Goal: Task Accomplishment & Management: Manage account settings

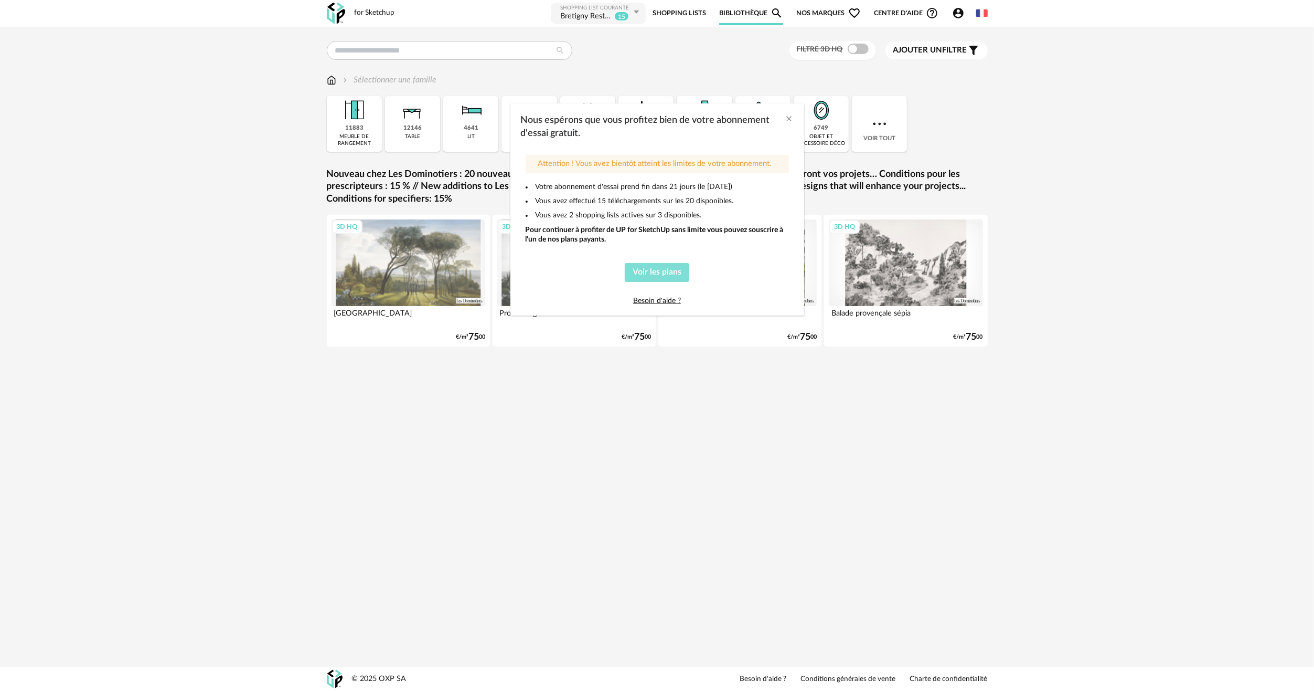
click at [671, 271] on span "Voir les plans" at bounding box center [657, 272] width 49 height 8
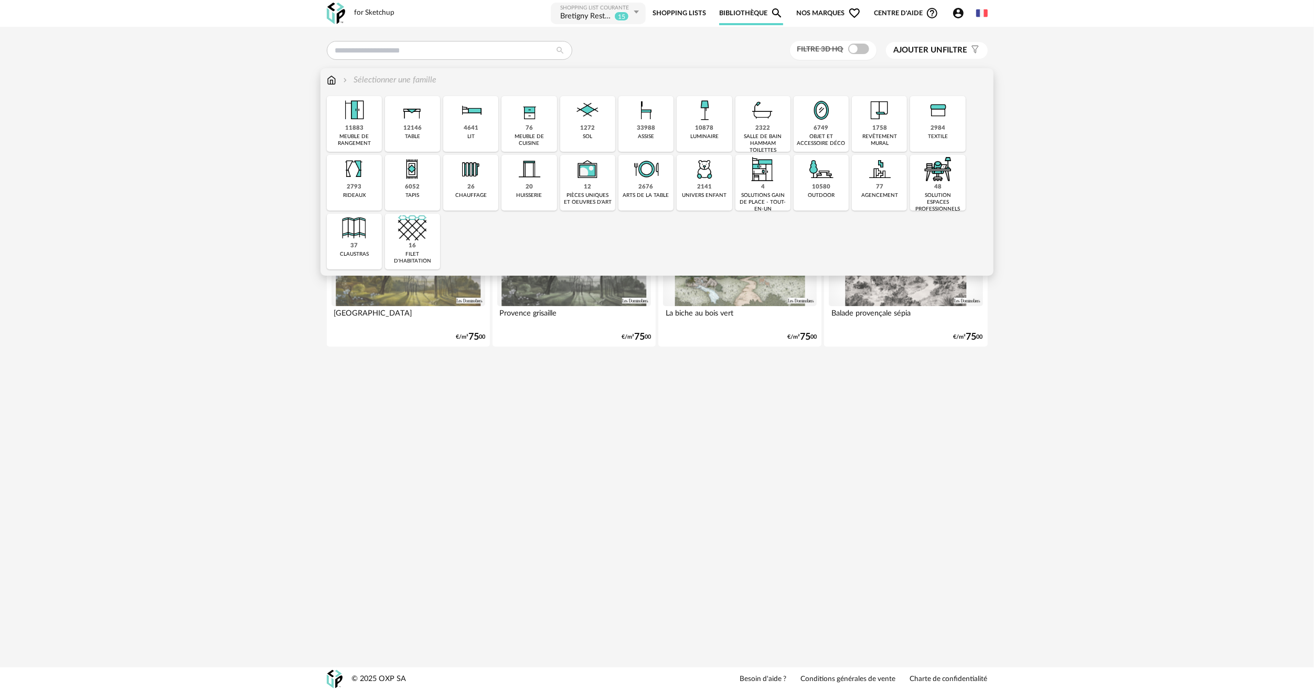
click at [409, 131] on div "12146" at bounding box center [413, 128] width 18 height 8
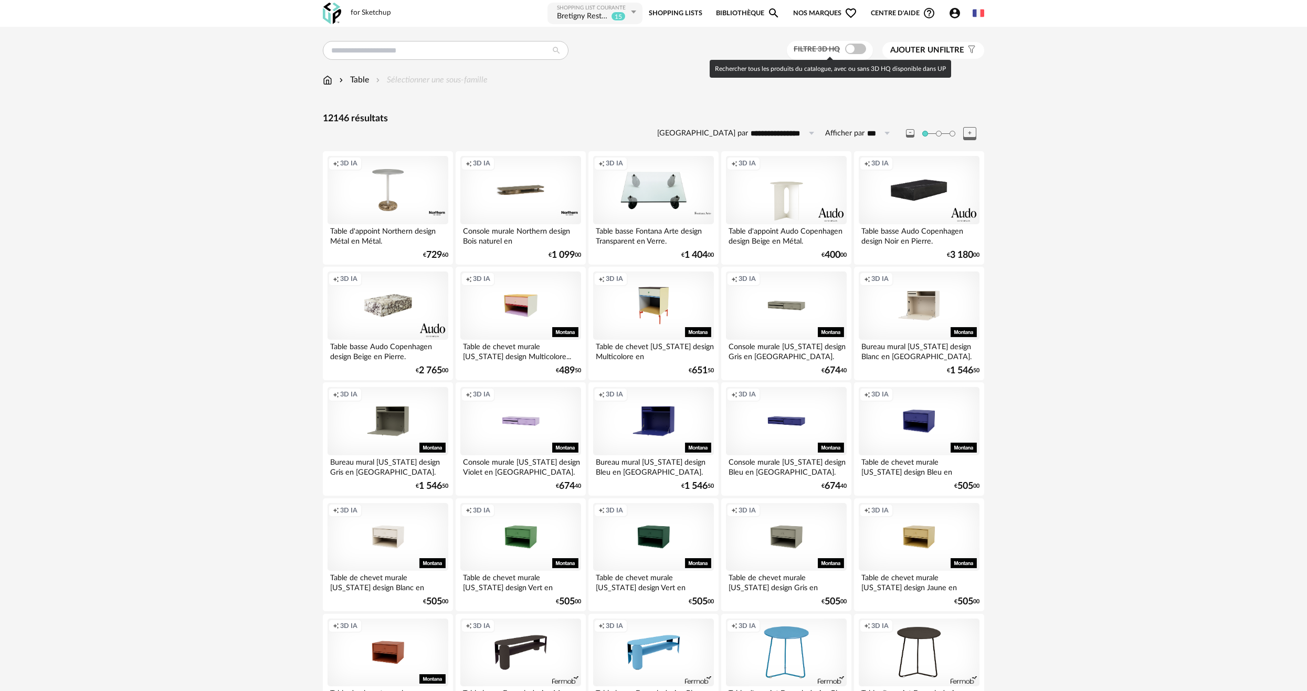
click at [848, 54] on span at bounding box center [855, 49] width 21 height 10
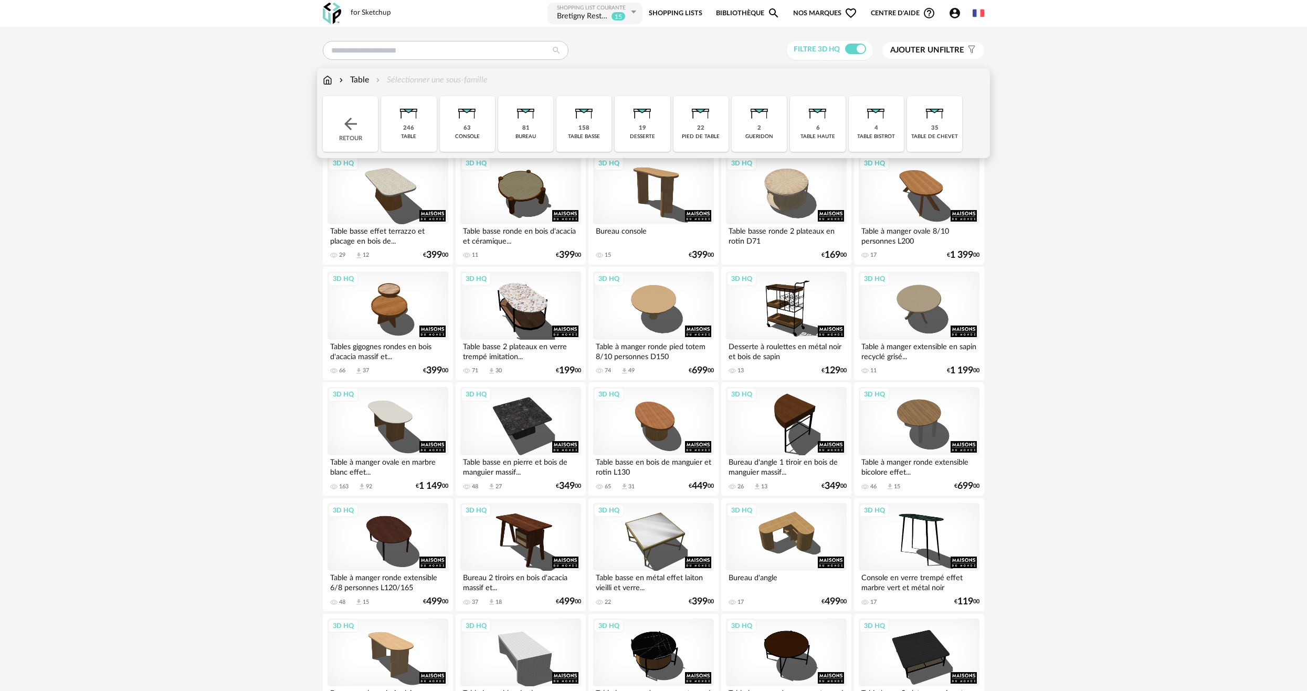
click at [367, 80] on div "Table" at bounding box center [353, 80] width 32 height 12
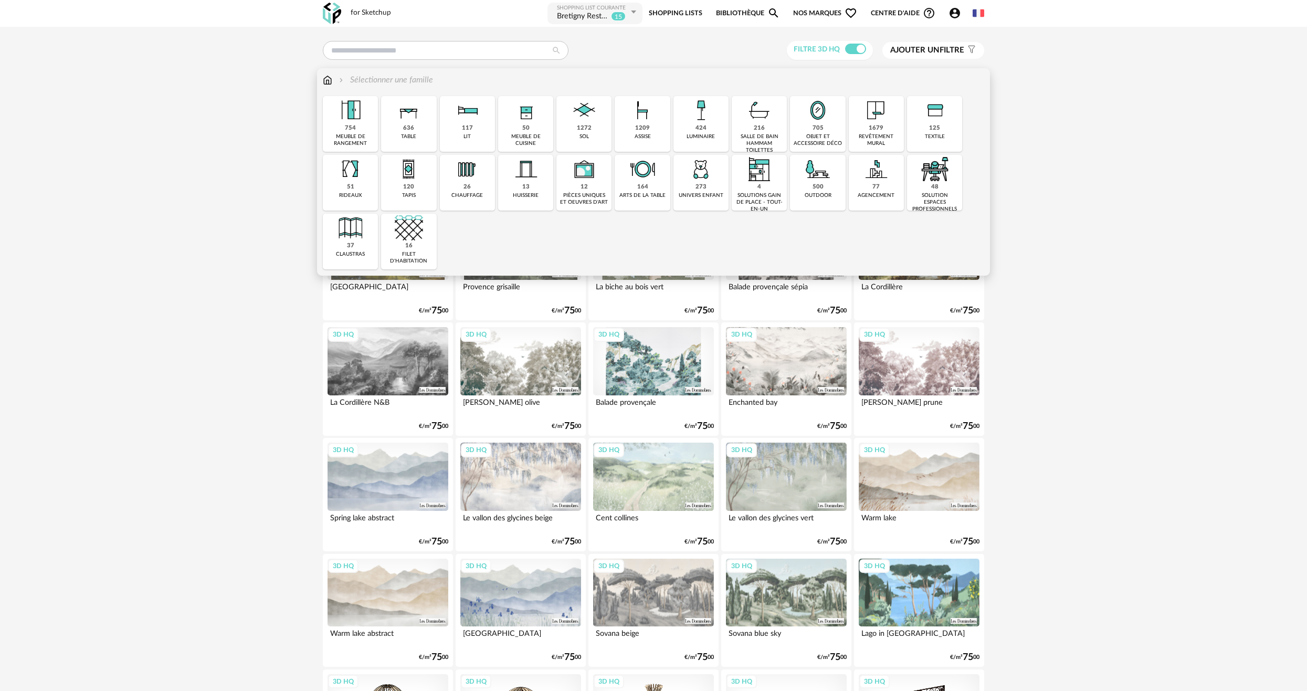
click at [428, 120] on div "636 table" at bounding box center [408, 124] width 55 height 56
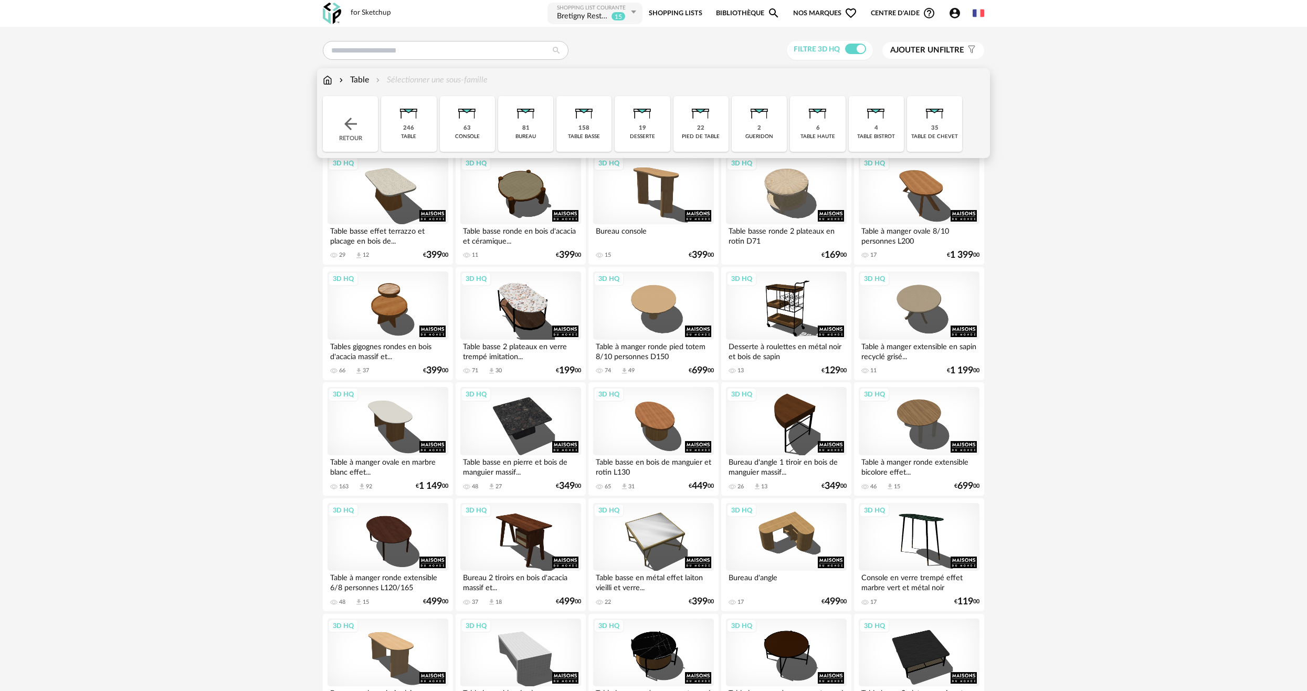
click at [407, 124] on img at bounding box center [409, 110] width 28 height 28
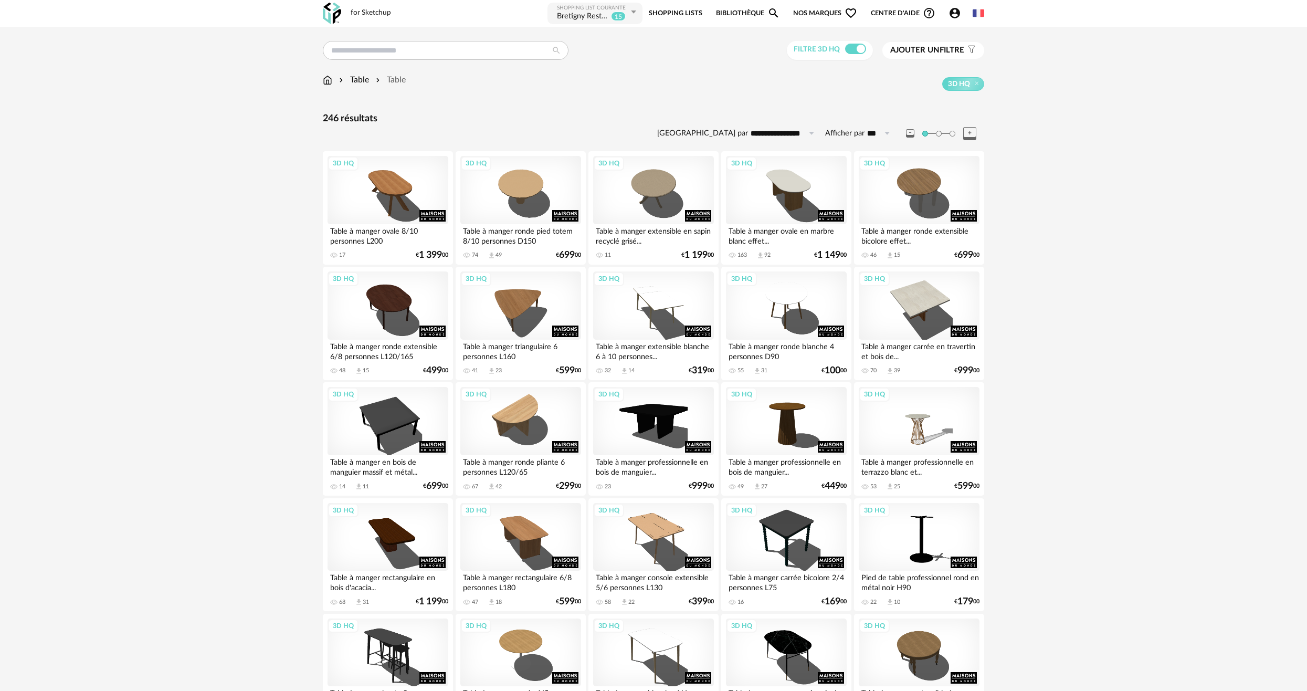
click at [937, 57] on button "Ajouter un filtre s Filter icon" at bounding box center [933, 50] width 102 height 17
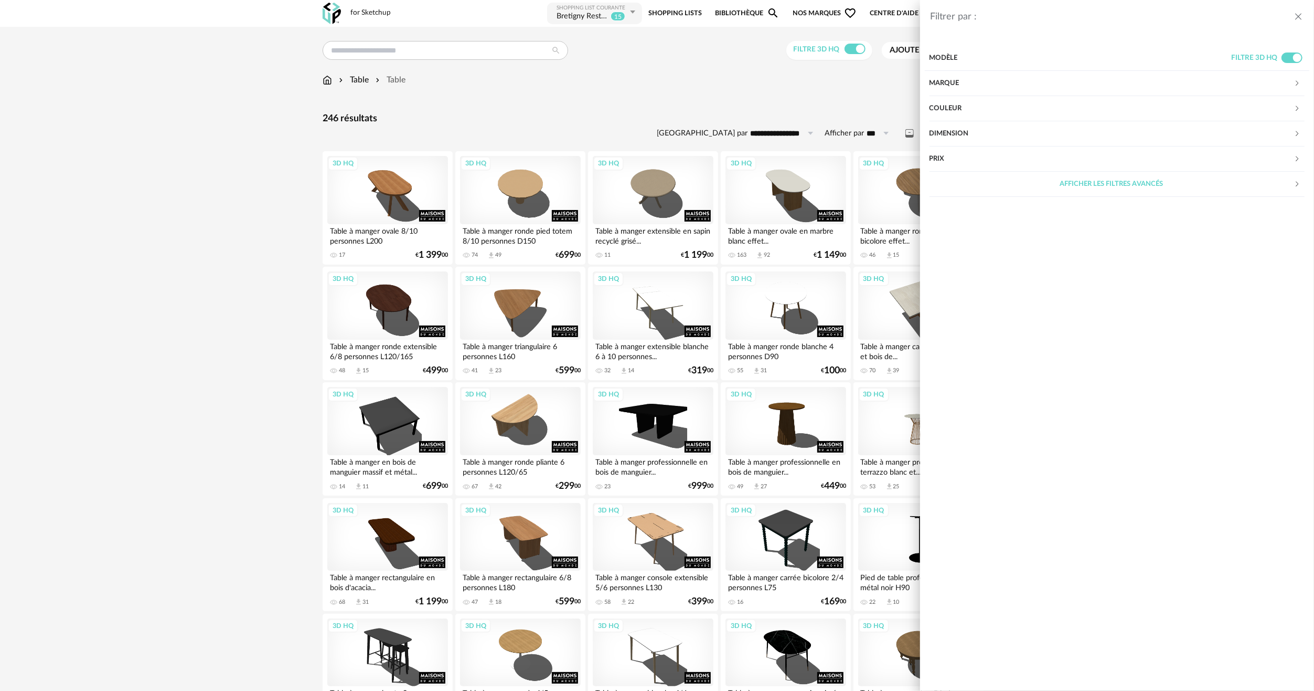
click at [937, 54] on div "Modèle" at bounding box center [1081, 58] width 302 height 25
click at [965, 151] on div "Prix" at bounding box center [1112, 158] width 365 height 25
click at [1282, 193] on input "text" at bounding box center [1282, 191] width 45 height 18
type input "***"
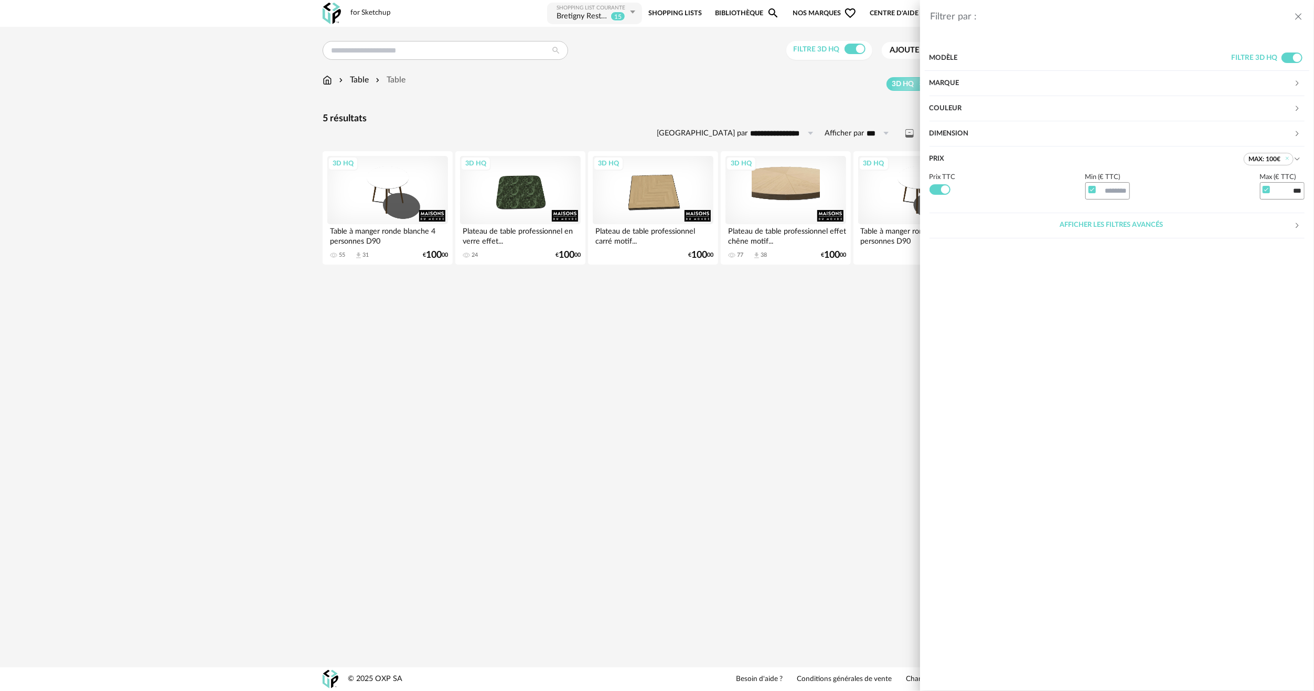
click at [649, 463] on div "Filtrer par : Modèle Filtre 3D HQ Marque &tradition 0 101 Copenhagen 0 366 Conc…" at bounding box center [657, 345] width 1314 height 691
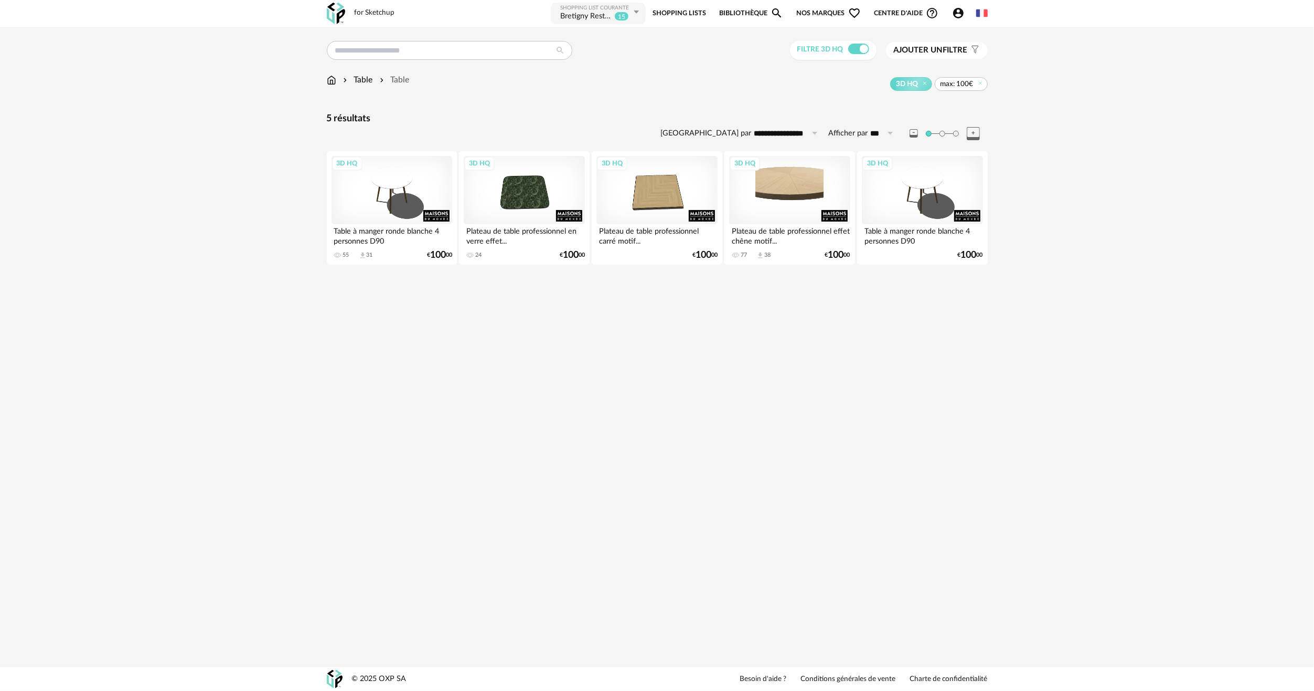
click at [961, 87] on span "max: 100€" at bounding box center [957, 83] width 33 height 9
drag, startPoint x: 974, startPoint y: 84, endPoint x: 988, endPoint y: 83, distance: 13.2
click at [974, 84] on span "max: 100€" at bounding box center [961, 84] width 53 height 14
click at [976, 83] on span "max: 100€" at bounding box center [961, 84] width 53 height 14
click at [979, 83] on icon at bounding box center [980, 83] width 7 height 7
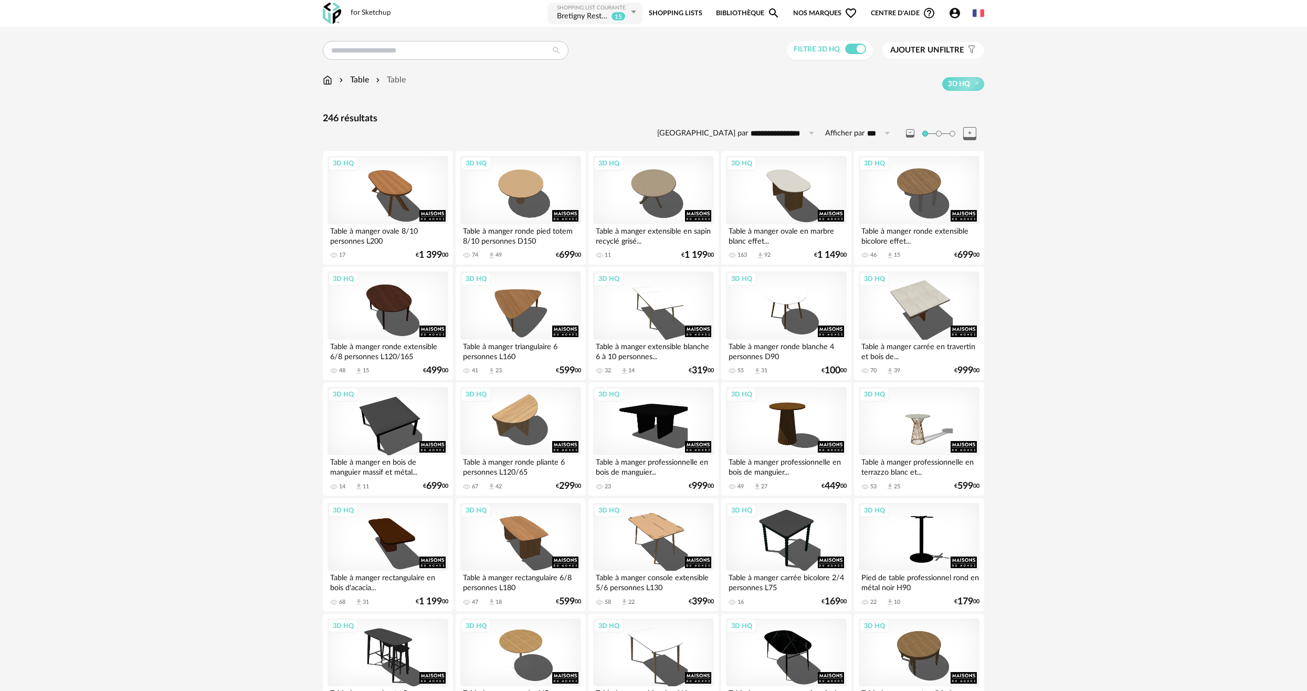
click at [949, 57] on button "Ajouter un filtre s Filter icon" at bounding box center [933, 50] width 102 height 17
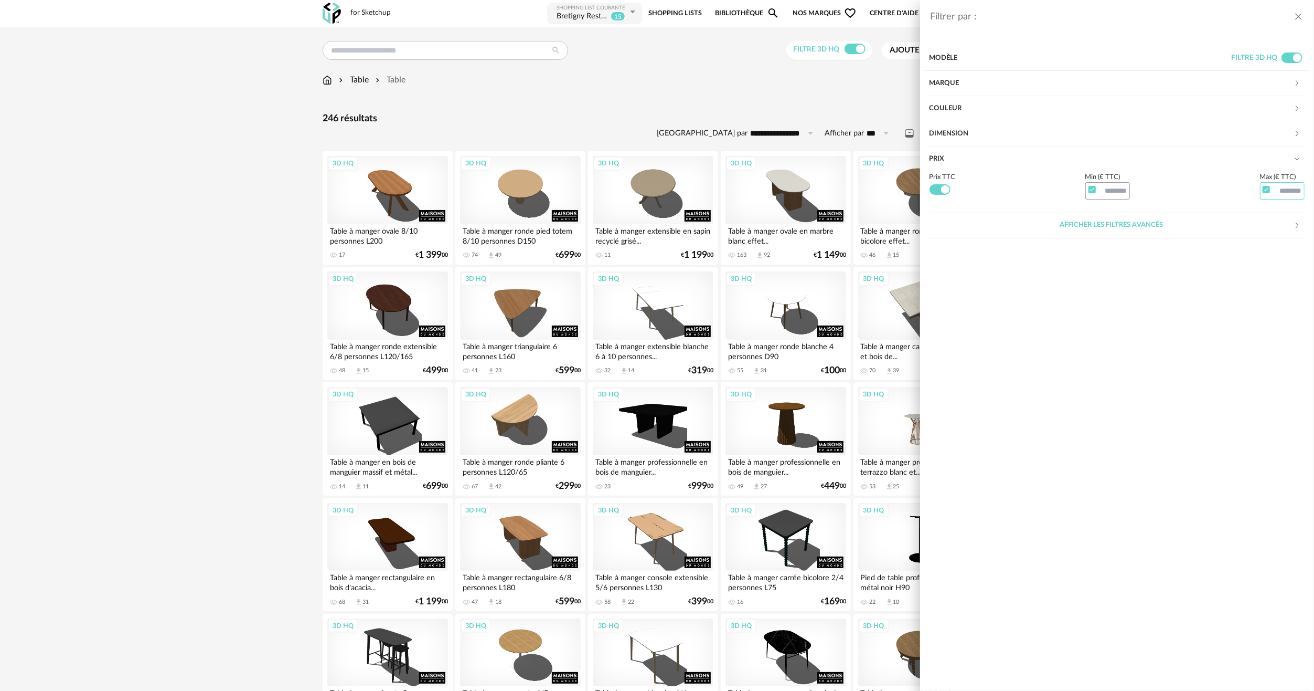
click at [1287, 194] on input "text" at bounding box center [1282, 191] width 45 height 18
type input "***"
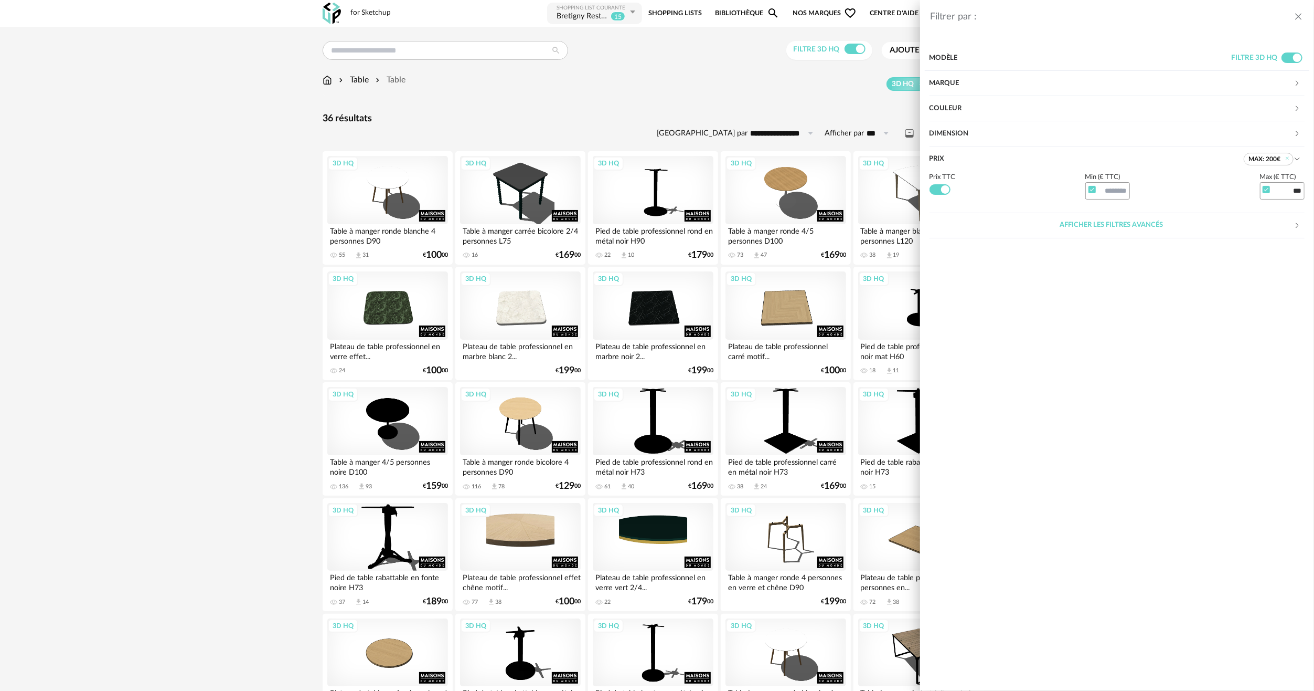
drag, startPoint x: 180, startPoint y: 188, endPoint x: 183, endPoint y: 183, distance: 6.1
click at [182, 185] on div "Filtrer par : Modèle Filtre 3D HQ Marque &tradition 0 101 Copenhagen 0 366 Conc…" at bounding box center [657, 345] width 1314 height 691
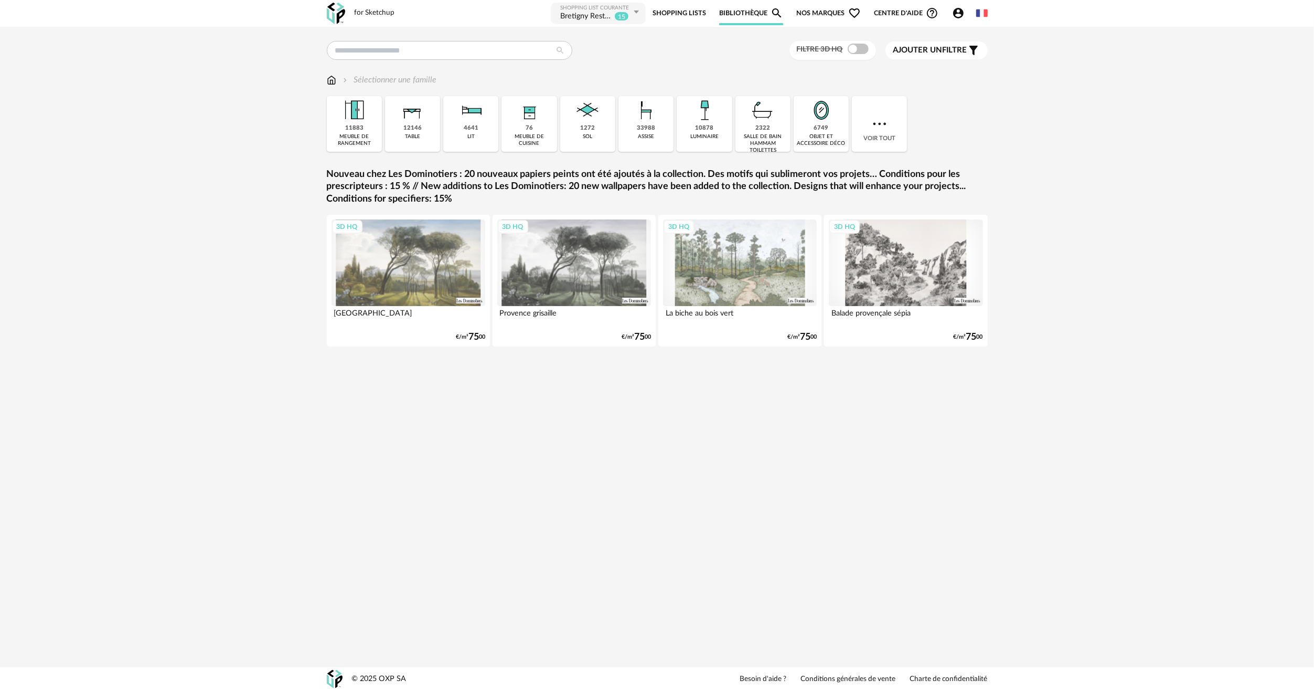
click at [663, 15] on link "Shopping Lists" at bounding box center [680, 14] width 54 height 24
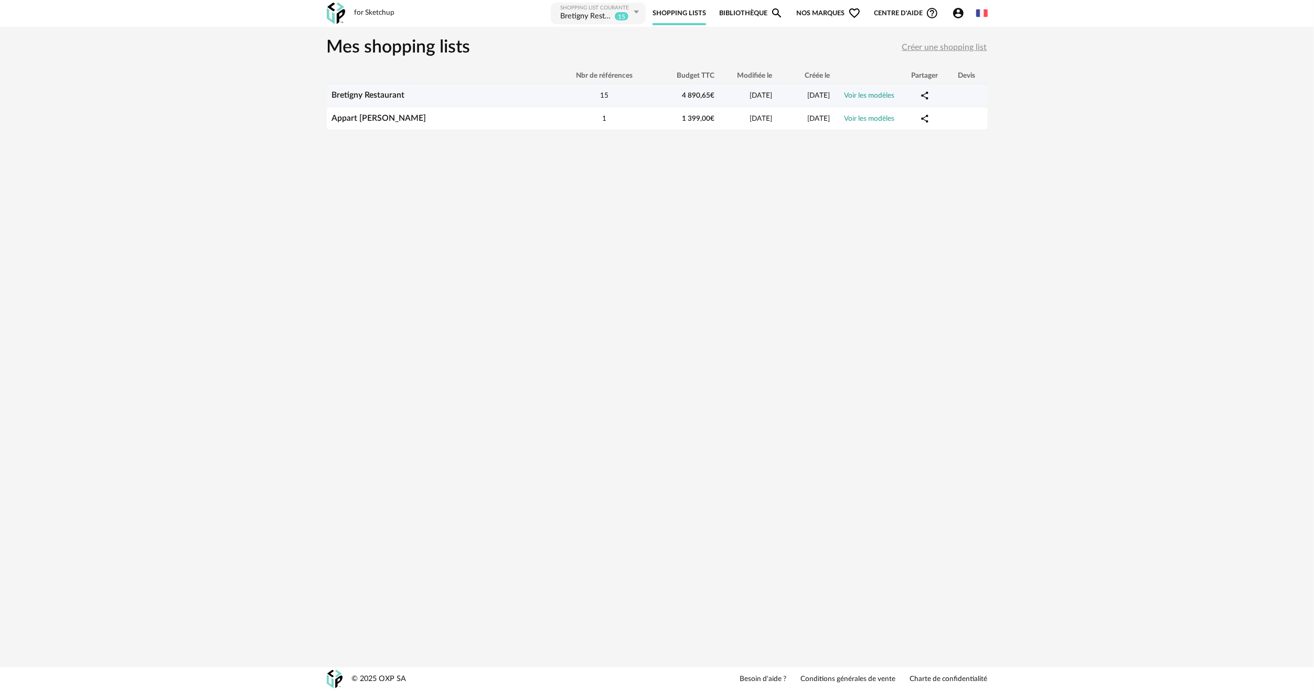
click at [491, 92] on div "Bretigny Restaurant" at bounding box center [442, 95] width 231 height 10
click at [703, 95] on span "4 890,65 €" at bounding box center [699, 95] width 33 height 7
click at [586, 94] on div "15" at bounding box center [605, 95] width 94 height 10
click at [885, 90] on td "Voir les modèles" at bounding box center [870, 95] width 68 height 23
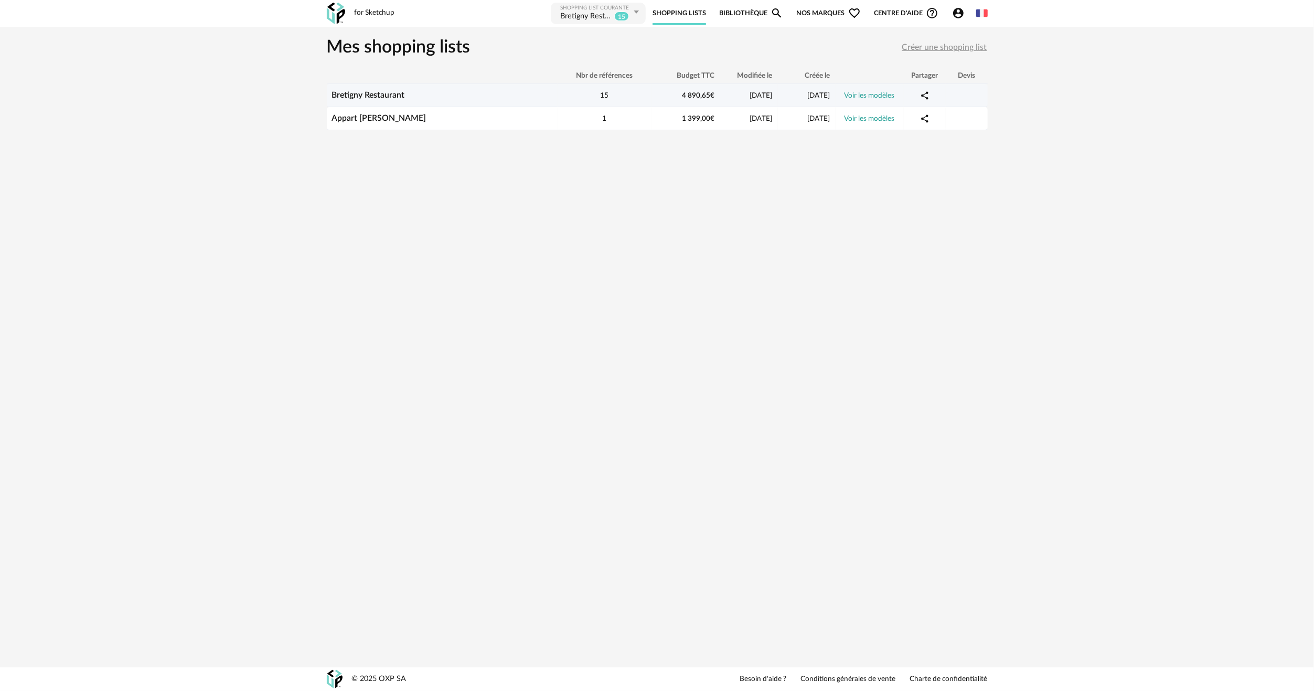
click at [872, 95] on link "Voir les modèles" at bounding box center [870, 95] width 50 height 7
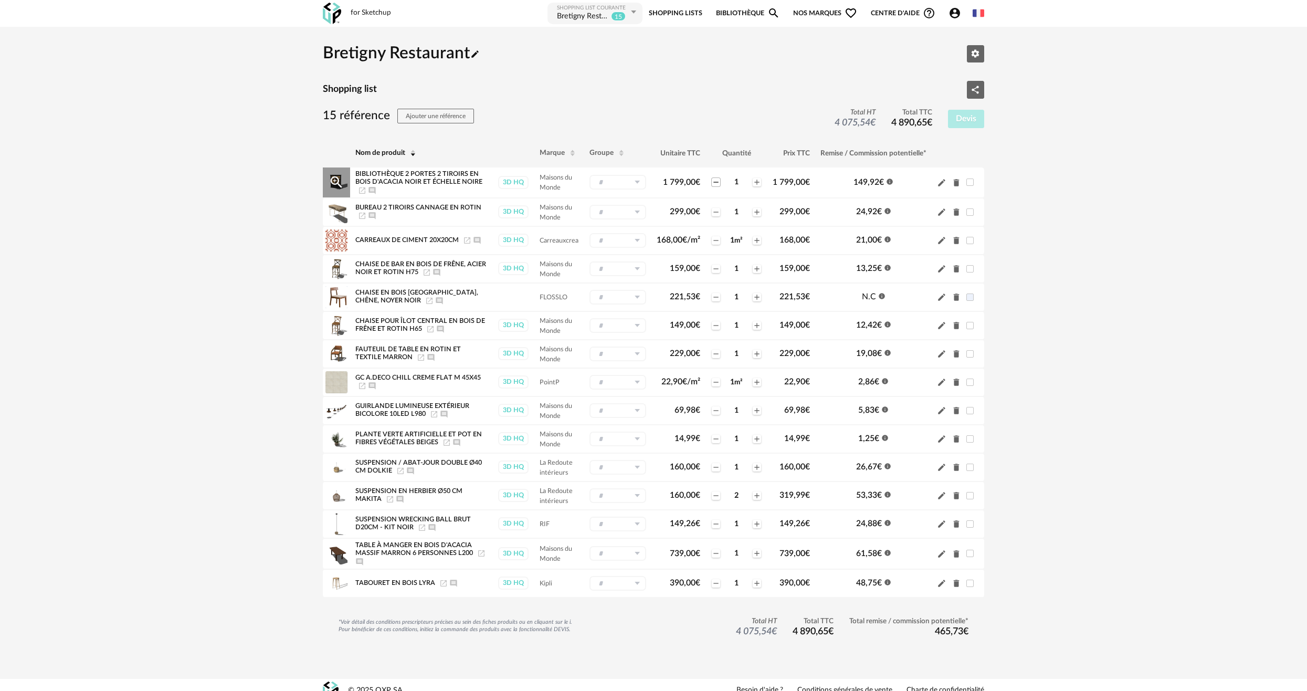
click at [714, 182] on icon "Minus icon" at bounding box center [716, 182] width 5 height 1
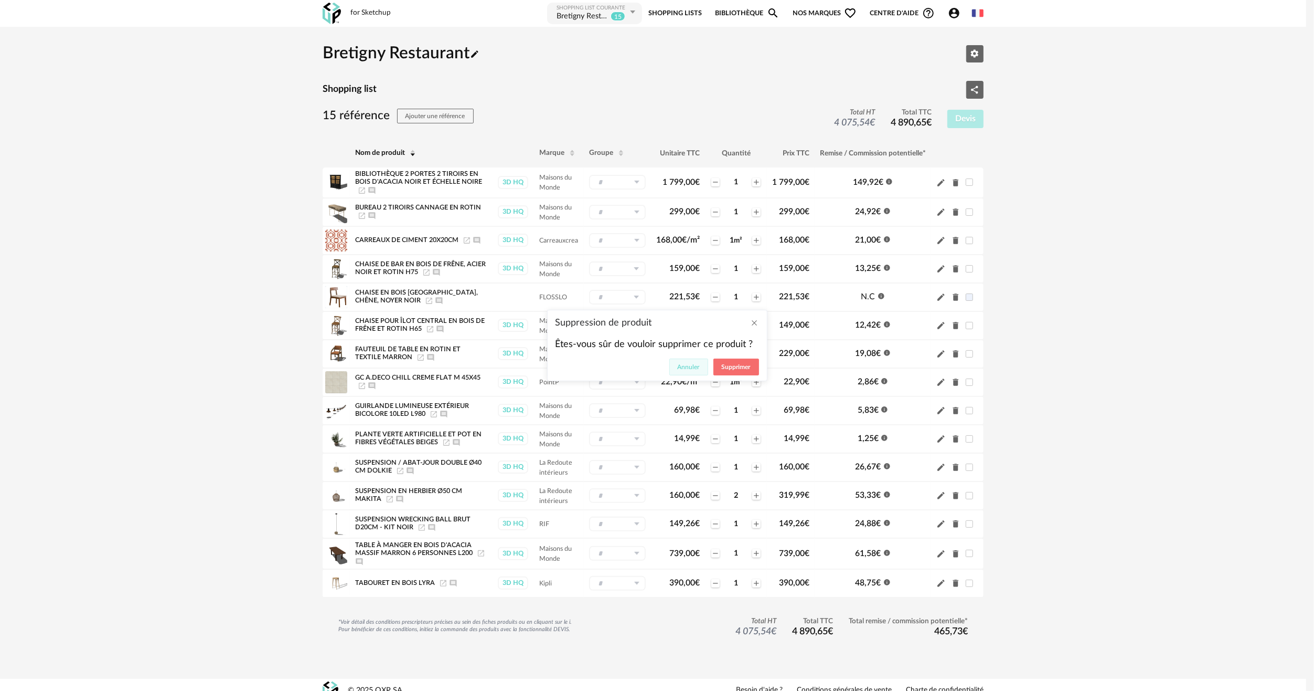
drag, startPoint x: 690, startPoint y: 373, endPoint x: 725, endPoint y: 375, distance: 35.2
click at [690, 373] on button "Annuler" at bounding box center [689, 366] width 39 height 17
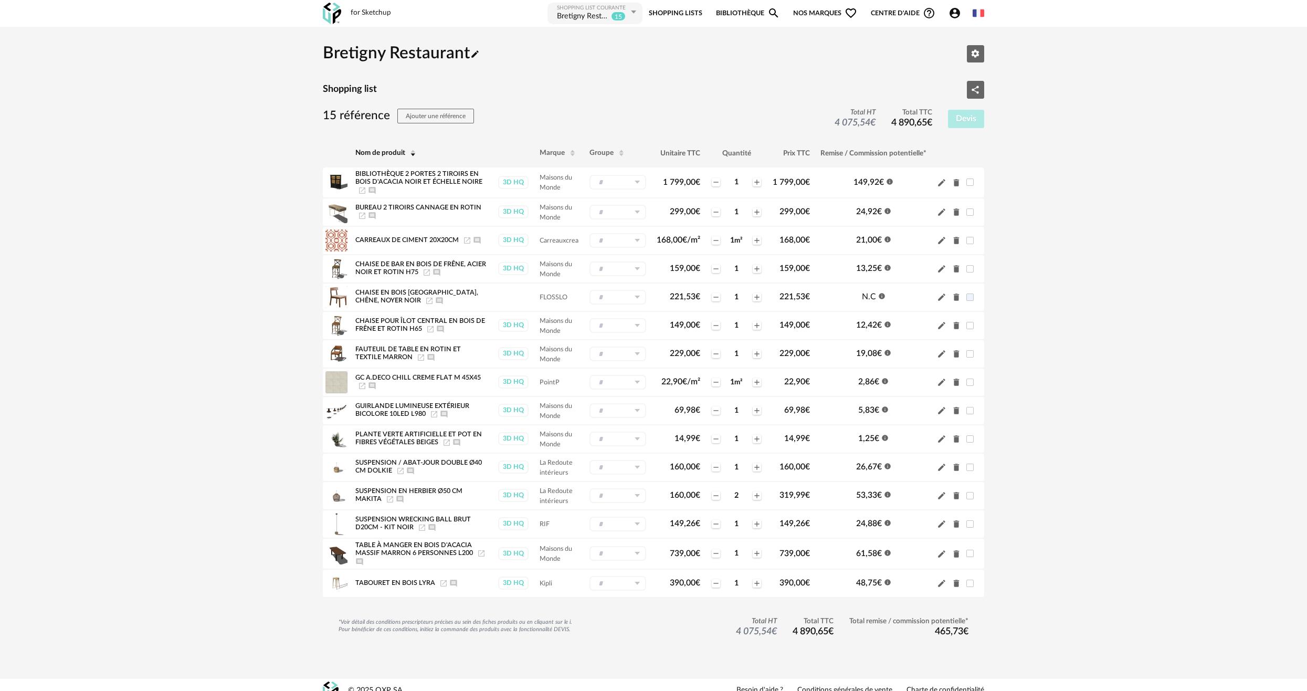
drag, startPoint x: 1177, startPoint y: 286, endPoint x: 738, endPoint y: 193, distance: 448.5
click at [1176, 286] on div "Bretigny Restaurant Pencil icon Editer les paramètres Shopping list Share Varia…" at bounding box center [653, 353] width 1307 height 652
click at [715, 582] on icon "Minus icon" at bounding box center [716, 582] width 5 height 1
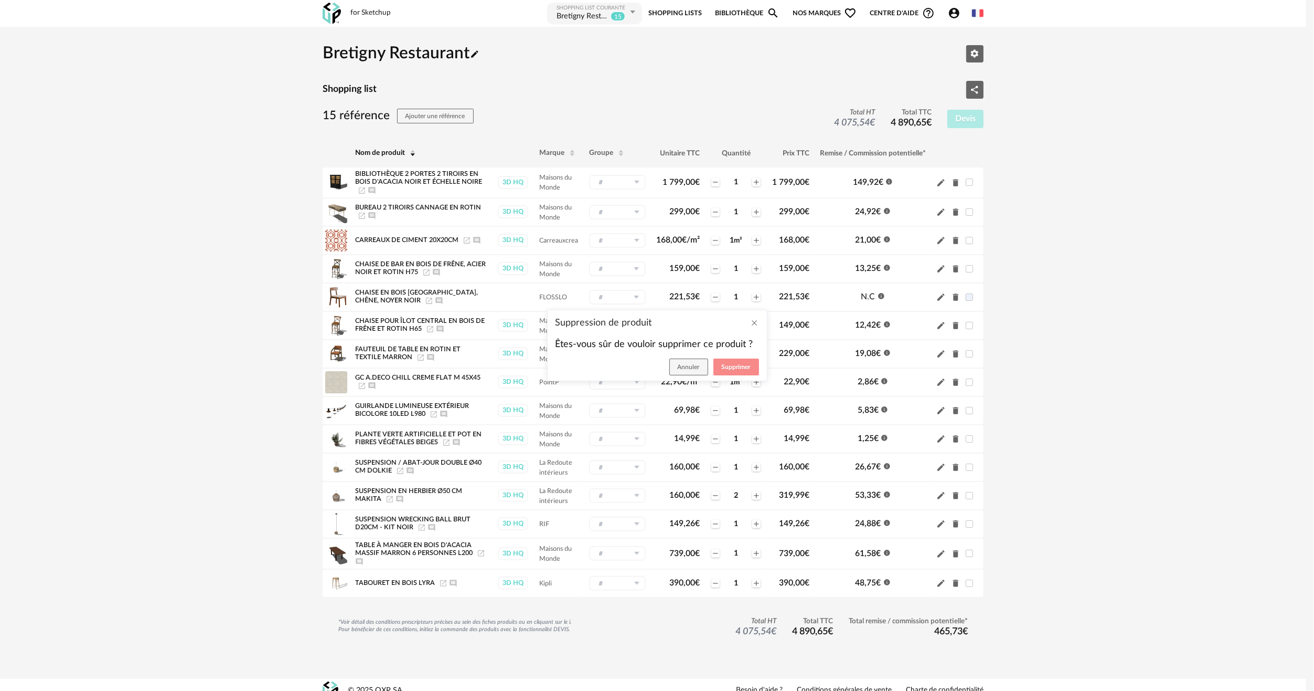
click at [735, 367] on span "Supprimer" at bounding box center [736, 367] width 29 height 6
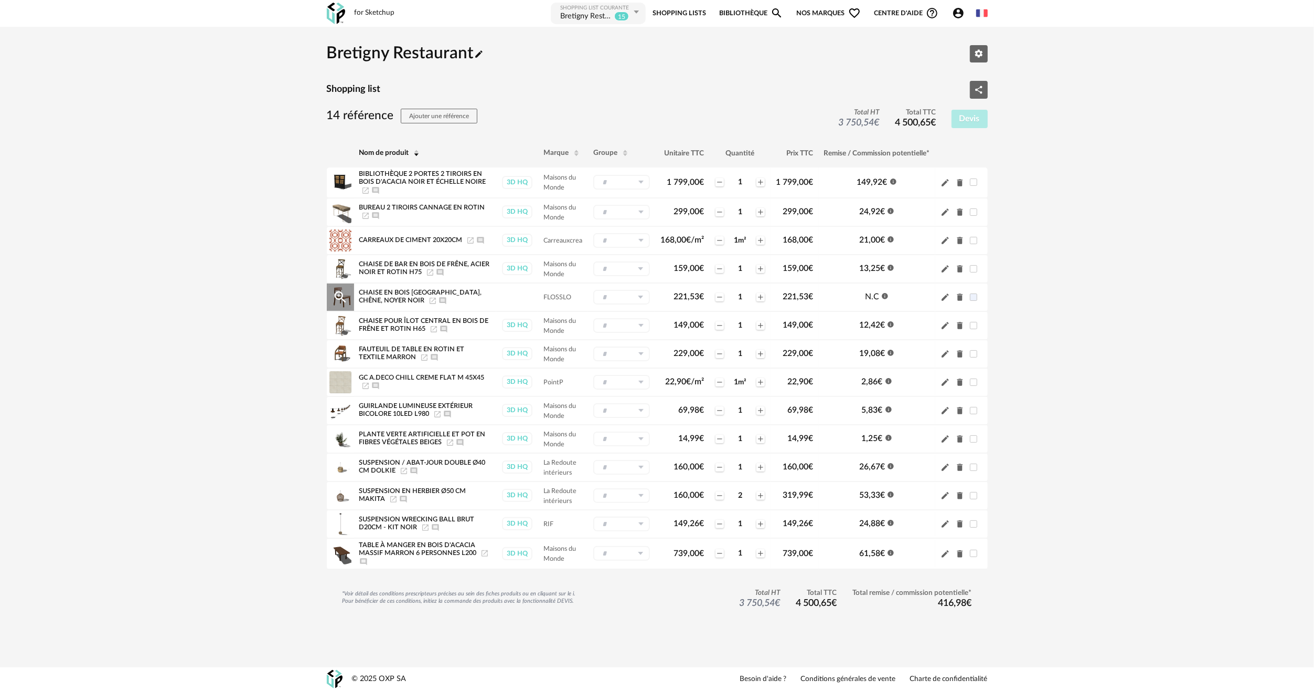
click at [337, 291] on icon "Magnify Plus Outline icon" at bounding box center [340, 297] width 12 height 12
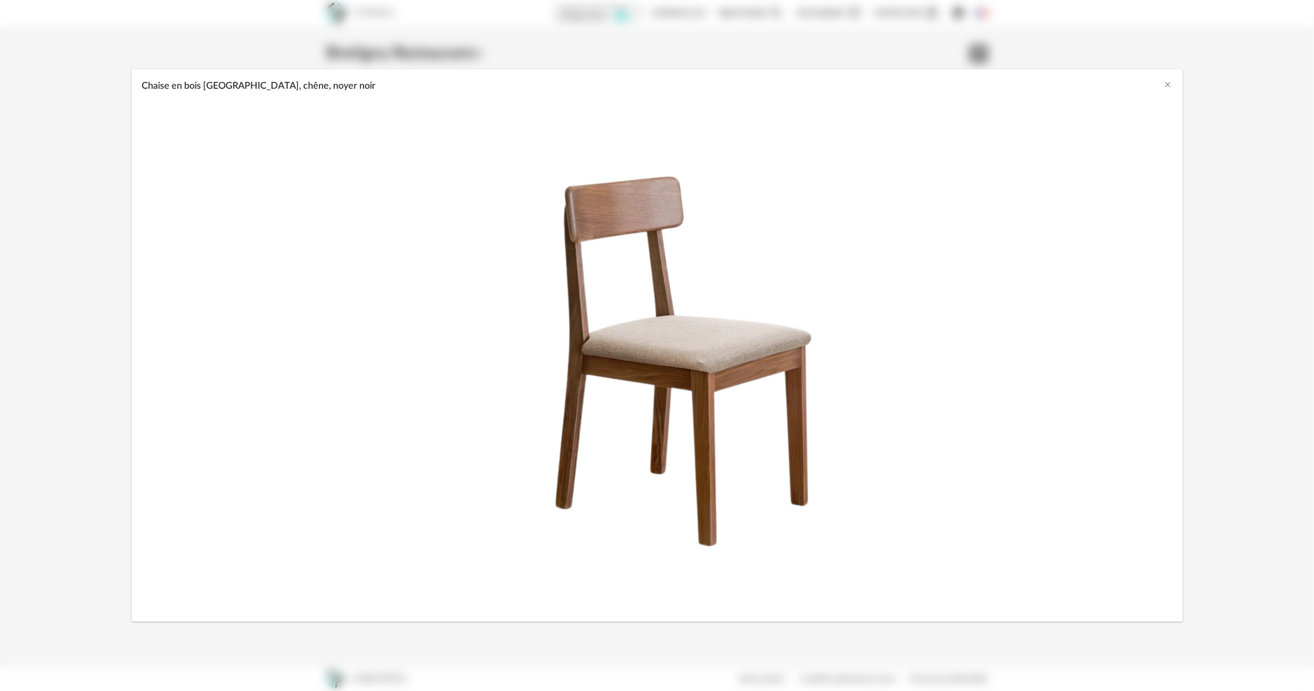
drag, startPoint x: 1172, startPoint y: 79, endPoint x: 1163, endPoint y: 83, distance: 9.9
click at [1172, 79] on div "Chaise en bois [GEOGRAPHIC_DATA], chêne, noyer noir" at bounding box center [658, 83] width 1052 height 28
click at [1162, 83] on div "Chaise en bois [GEOGRAPHIC_DATA], chêne, noyer noir" at bounding box center [658, 83] width 1052 height 28
click at [1169, 84] on icon "Close" at bounding box center [1168, 84] width 8 height 8
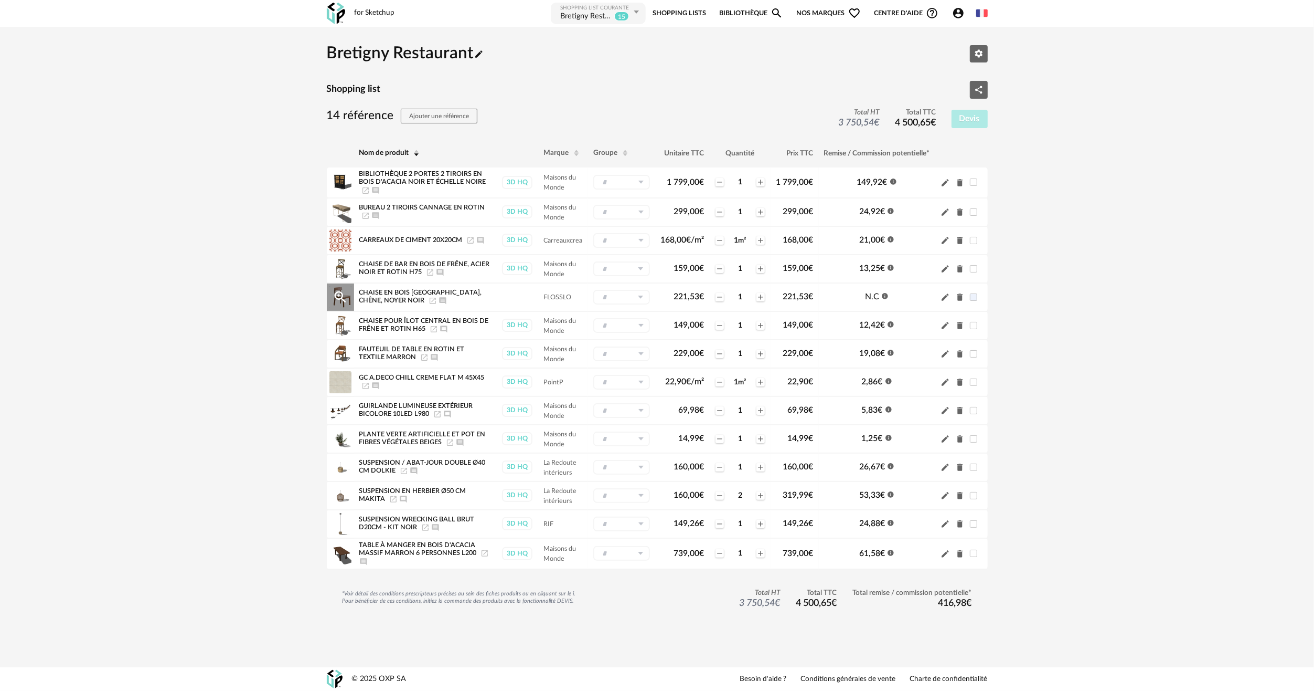
drag, startPoint x: 683, startPoint y: 299, endPoint x: 516, endPoint y: 304, distance: 166.4
click at [683, 299] on span "221,53 €" at bounding box center [689, 296] width 30 height 8
click at [464, 302] on div "Chaise en bois massif frêne, chêne, noyer noir Launch icon Ajouter un commentai…" at bounding box center [425, 297] width 132 height 16
click at [421, 293] on span "Chaise en bois [GEOGRAPHIC_DATA], chêne, noyer noir" at bounding box center [420, 296] width 123 height 15
click at [412, 295] on span "Chaise en bois [GEOGRAPHIC_DATA], chêne, noyer noir" at bounding box center [420, 296] width 123 height 15
